Goal: Task Accomplishment & Management: Use online tool/utility

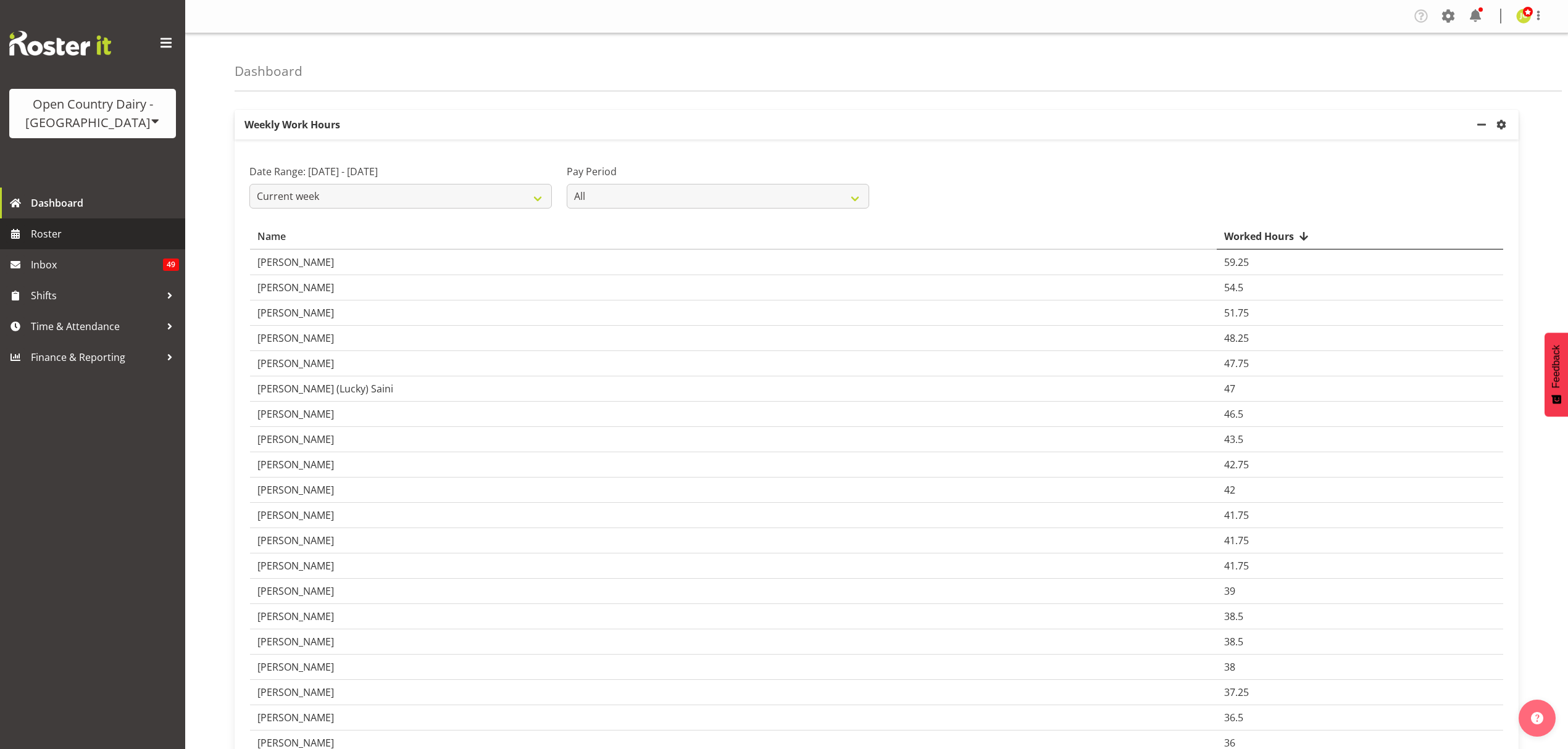
click at [45, 225] on span "Roster" at bounding box center [104, 234] width 148 height 18
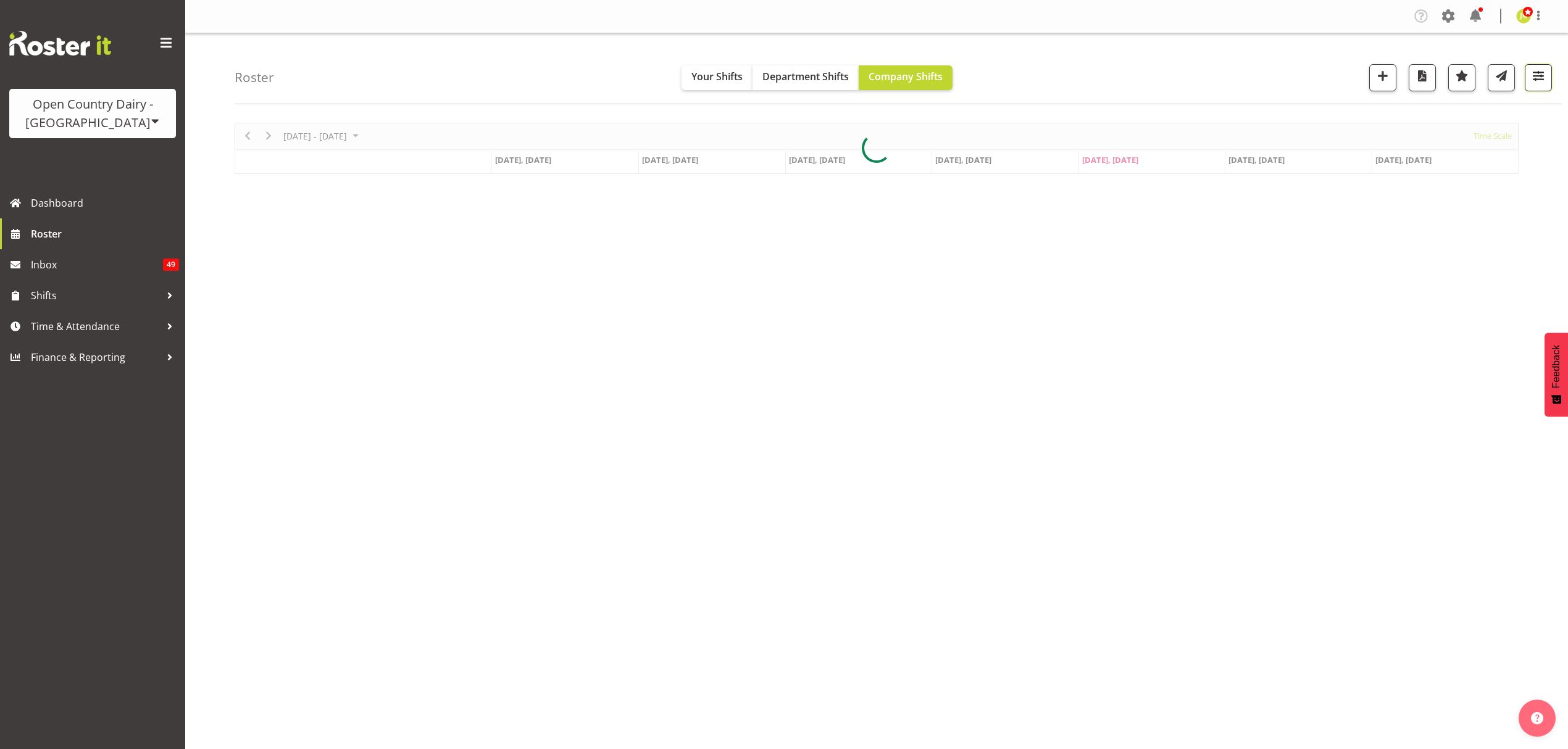
drag, startPoint x: 0, startPoint y: 0, endPoint x: 1549, endPoint y: 75, distance: 1550.8
click at [1549, 75] on button "button" at bounding box center [1538, 78] width 27 height 27
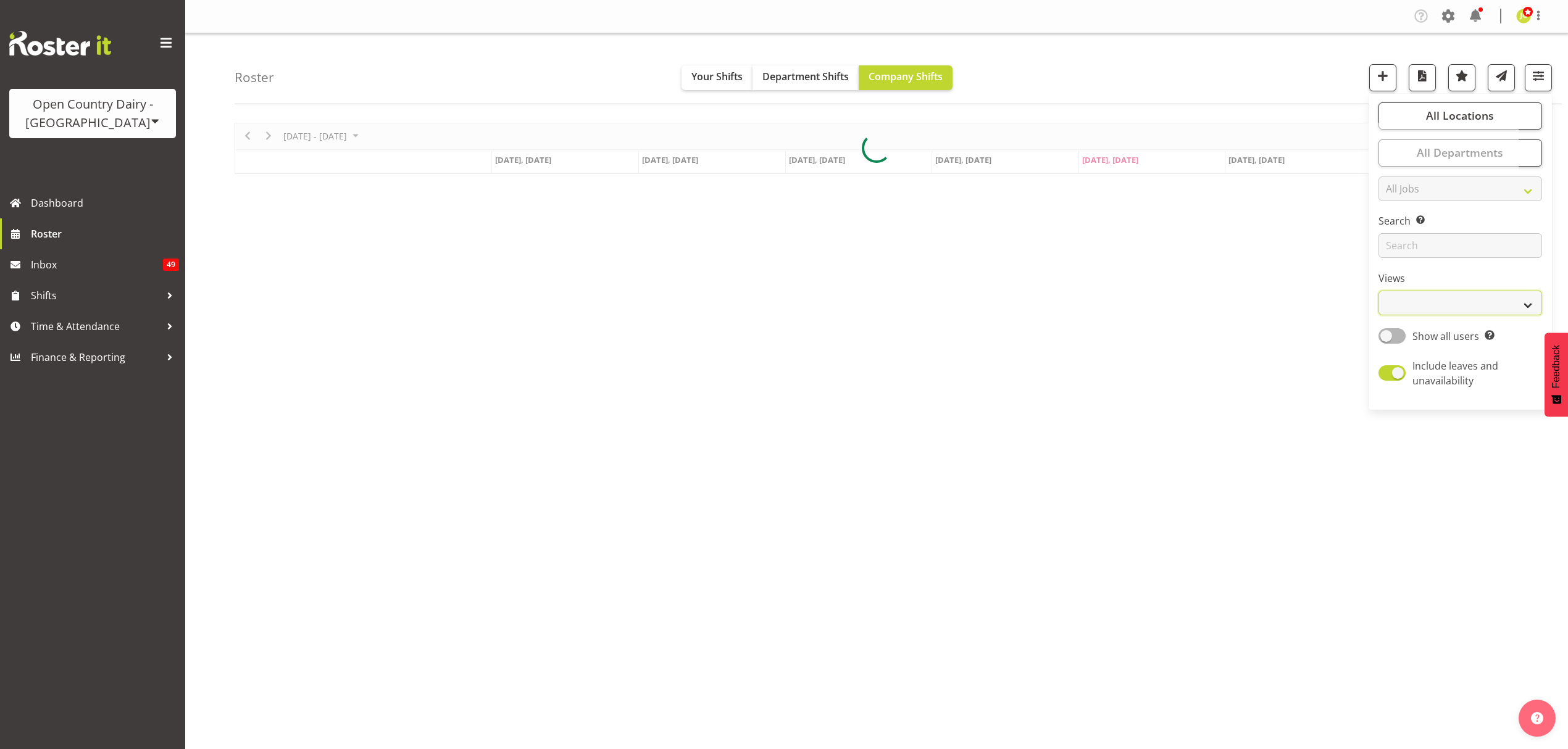
click at [1460, 298] on select "Staff Role Shift - Horizontal Shift - Vertical Staff - Location" at bounding box center [1460, 303] width 164 height 25
select select "shift"
click at [1378, 292] on select "Staff Role Shift - Horizontal Shift - Vertical Staff - Location" at bounding box center [1460, 303] width 164 height 25
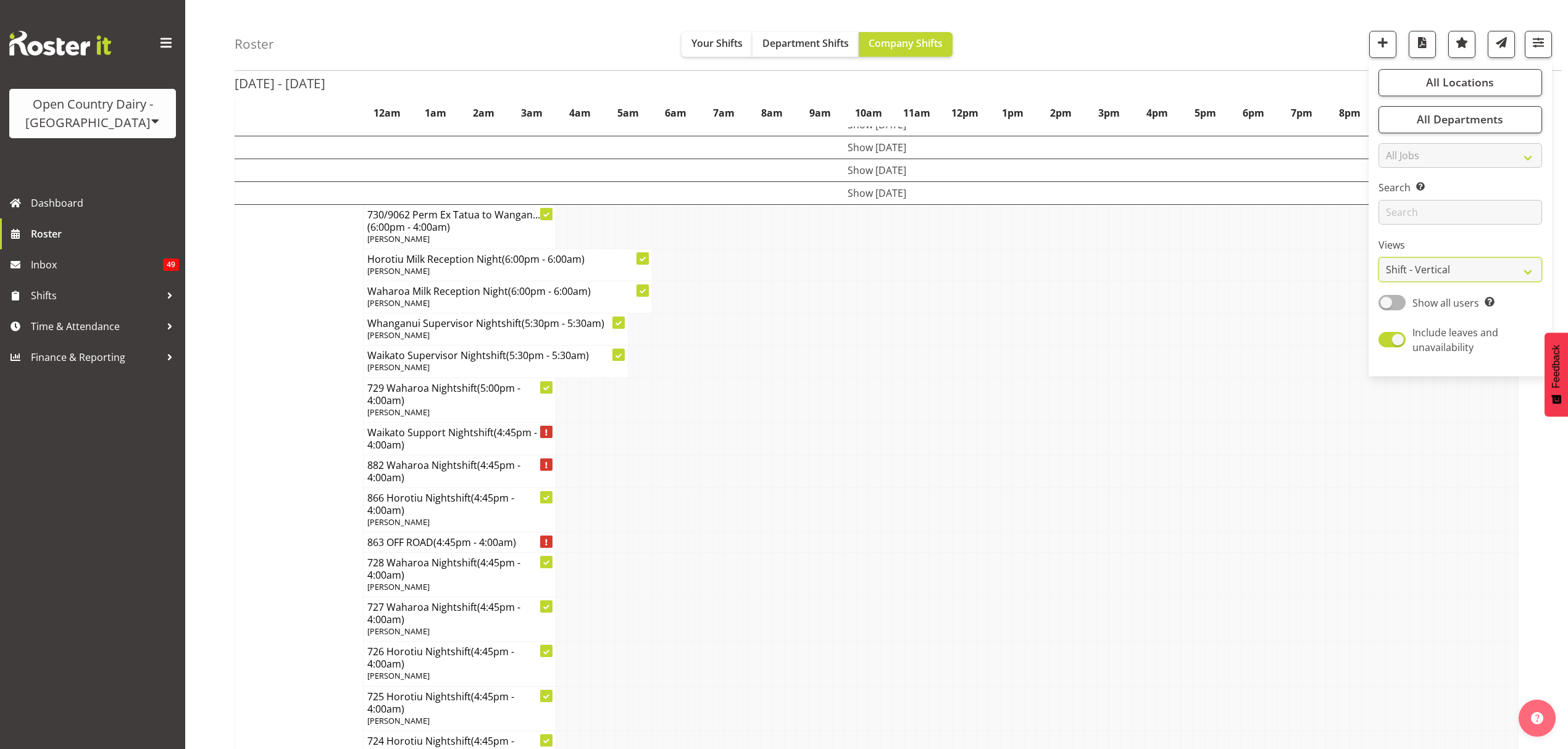
scroll to position [82, 0]
click at [1530, 45] on span "button" at bounding box center [1538, 42] width 16 height 16
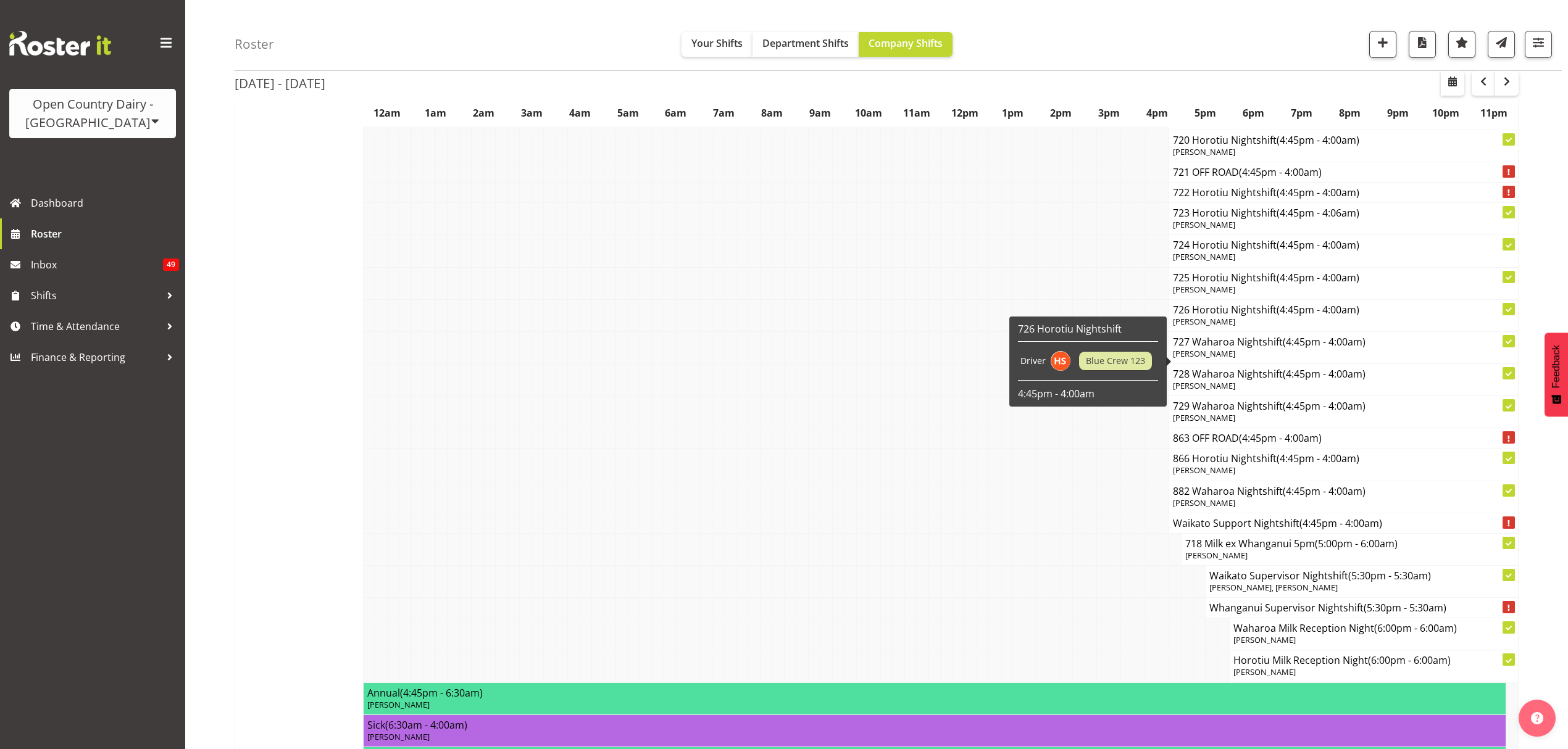
scroll to position [8112, 0]
